Goal: Find specific page/section: Find specific page/section

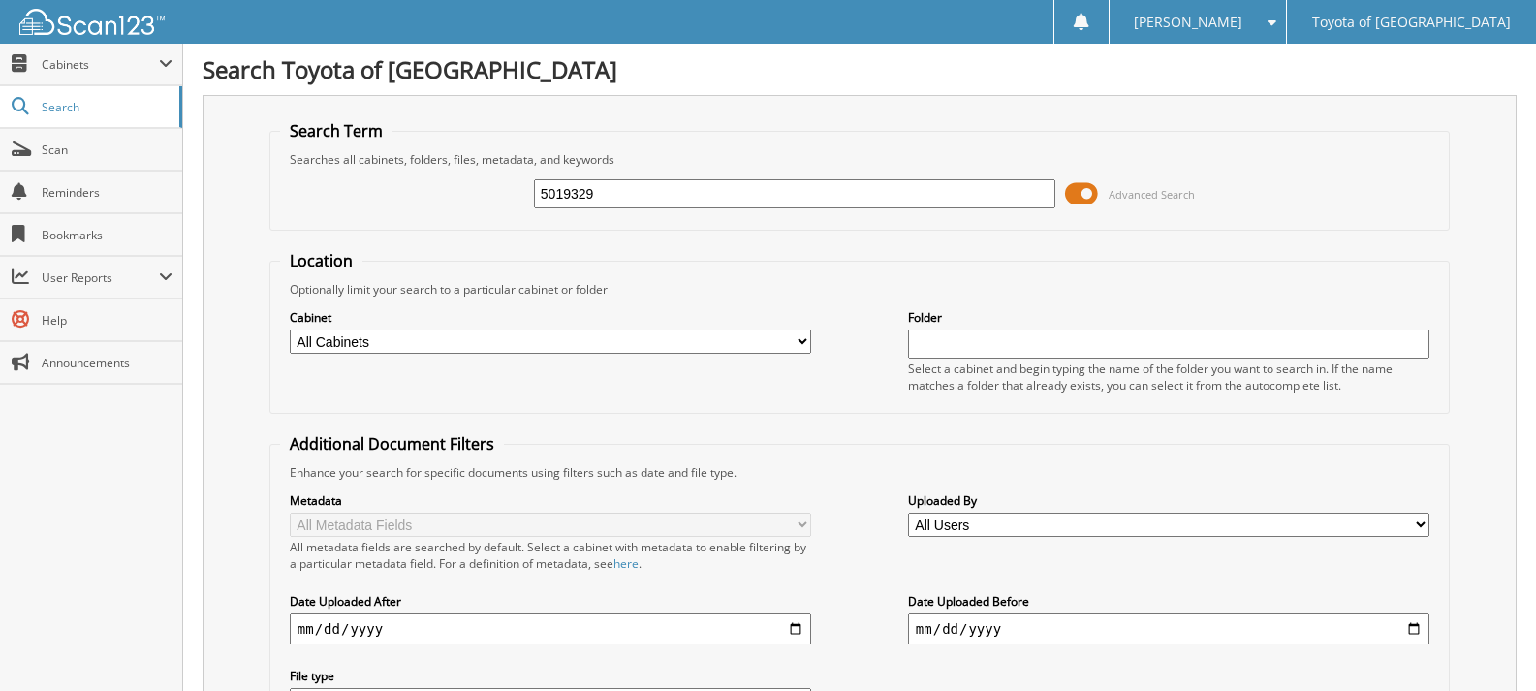
type input "5019329"
drag, startPoint x: 651, startPoint y: 360, endPoint x: 653, endPoint y: 341, distance: 19.5
click at [651, 351] on div "Cabinet All Cabinets ACCOUNTS PAYABLE CAR DEALS PARTS SERVICE RO Needs Filing" at bounding box center [859, 350] width 1159 height 106
click at [654, 339] on select "All Cabinets ACCOUNTS PAYABLE CAR DEALS PARTS SERVICE RO Needs Filing" at bounding box center [550, 341] width 521 height 24
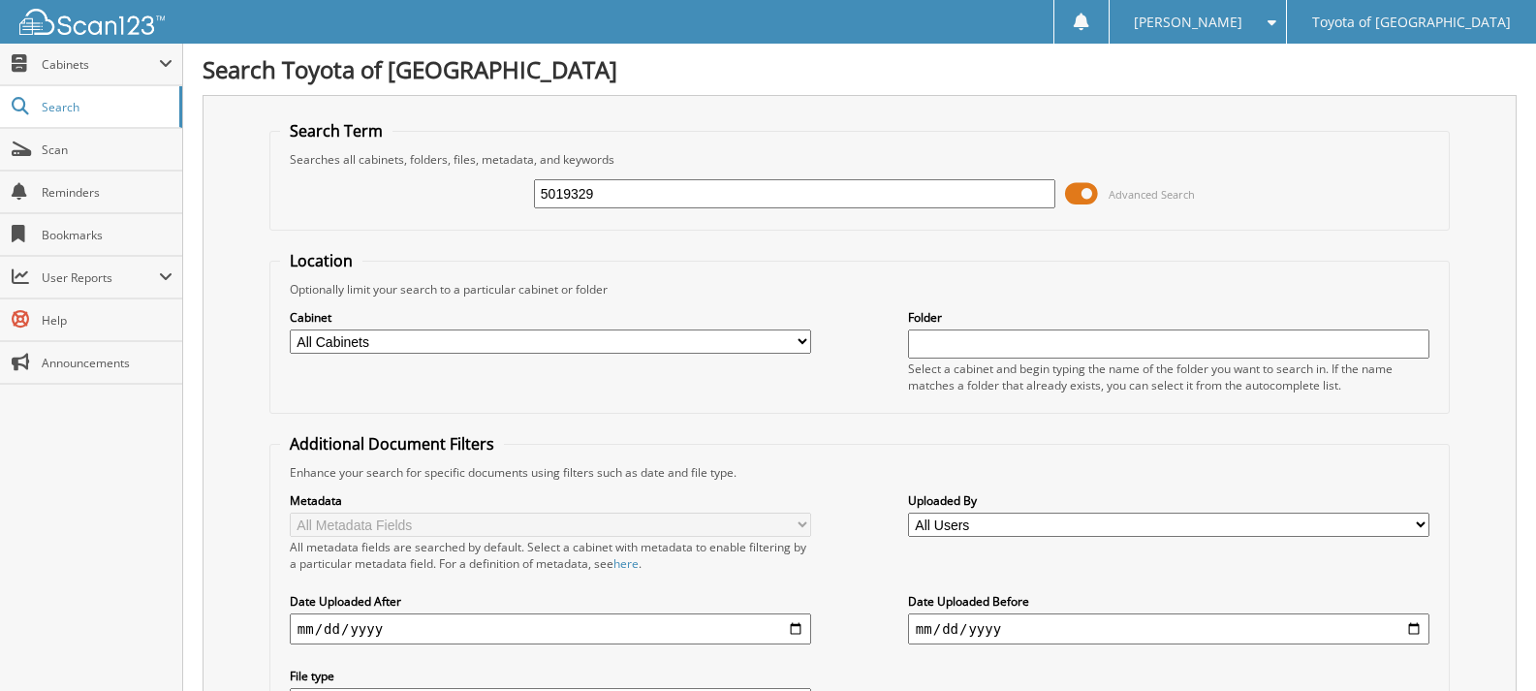
select select "23940"
click at [290, 329] on select "All Cabinets ACCOUNTS PAYABLE CAR DEALS PARTS SERVICE RO Needs Filing" at bounding box center [550, 341] width 521 height 24
click at [965, 345] on input "text" at bounding box center [1168, 343] width 521 height 29
type input "5019329"
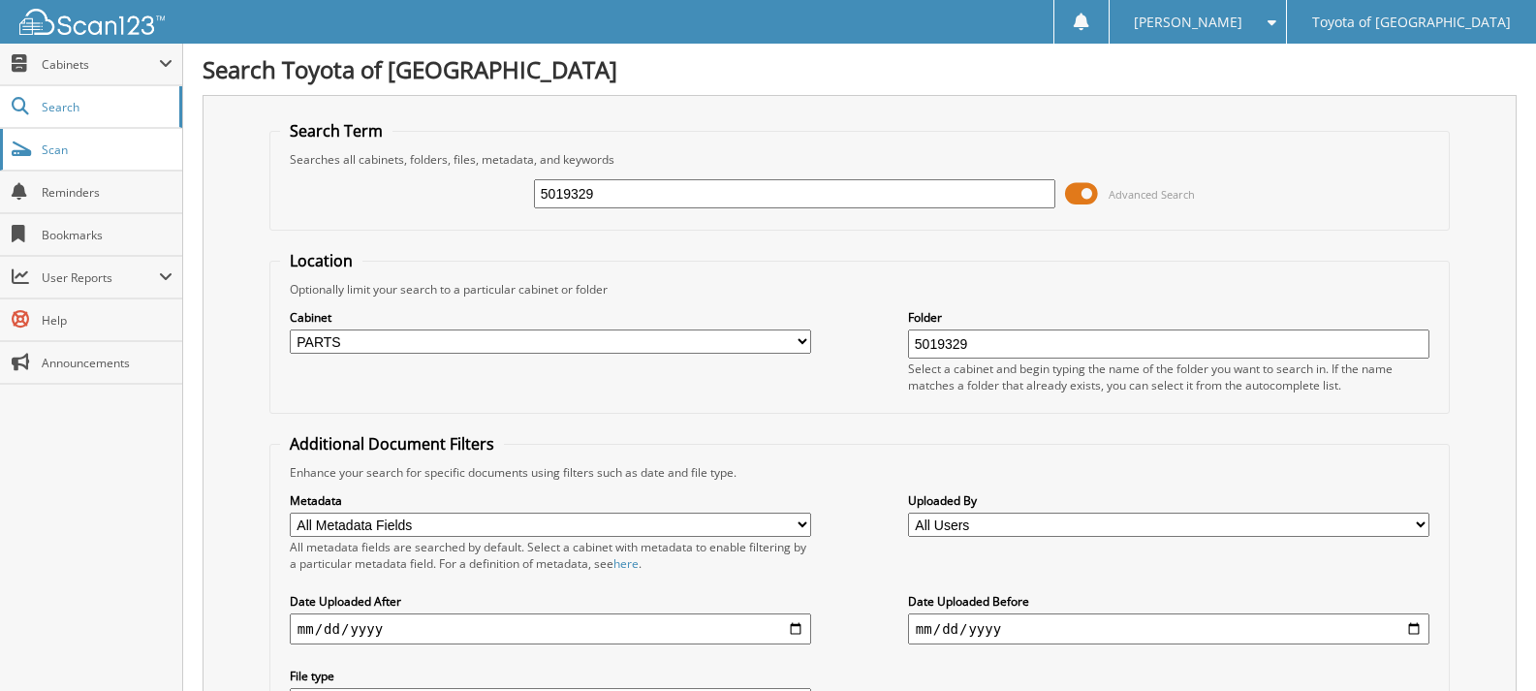
click at [94, 143] on span "Scan" at bounding box center [107, 149] width 131 height 16
